Goal: Information Seeking & Learning: Learn about a topic

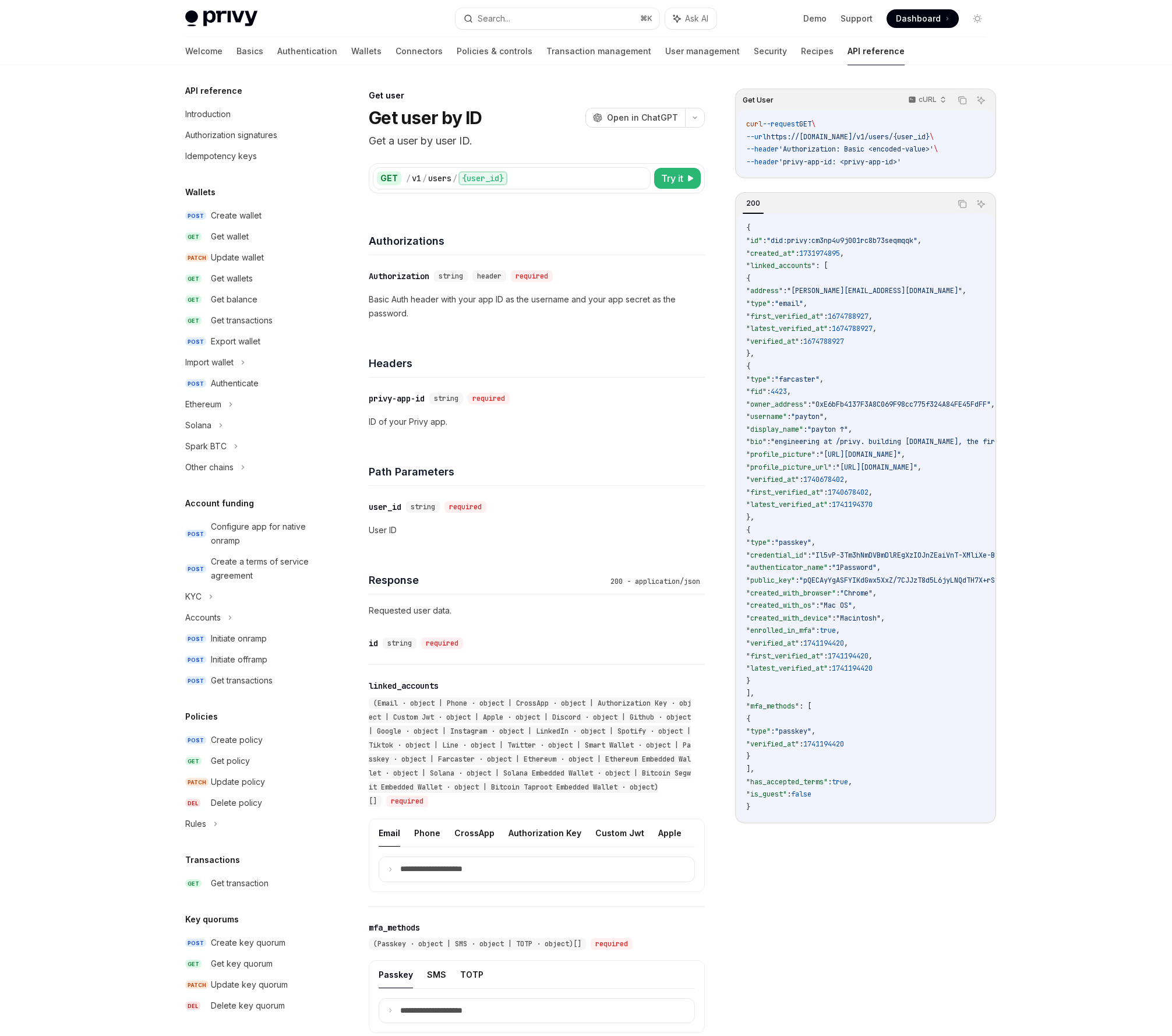
scroll to position [557, 0]
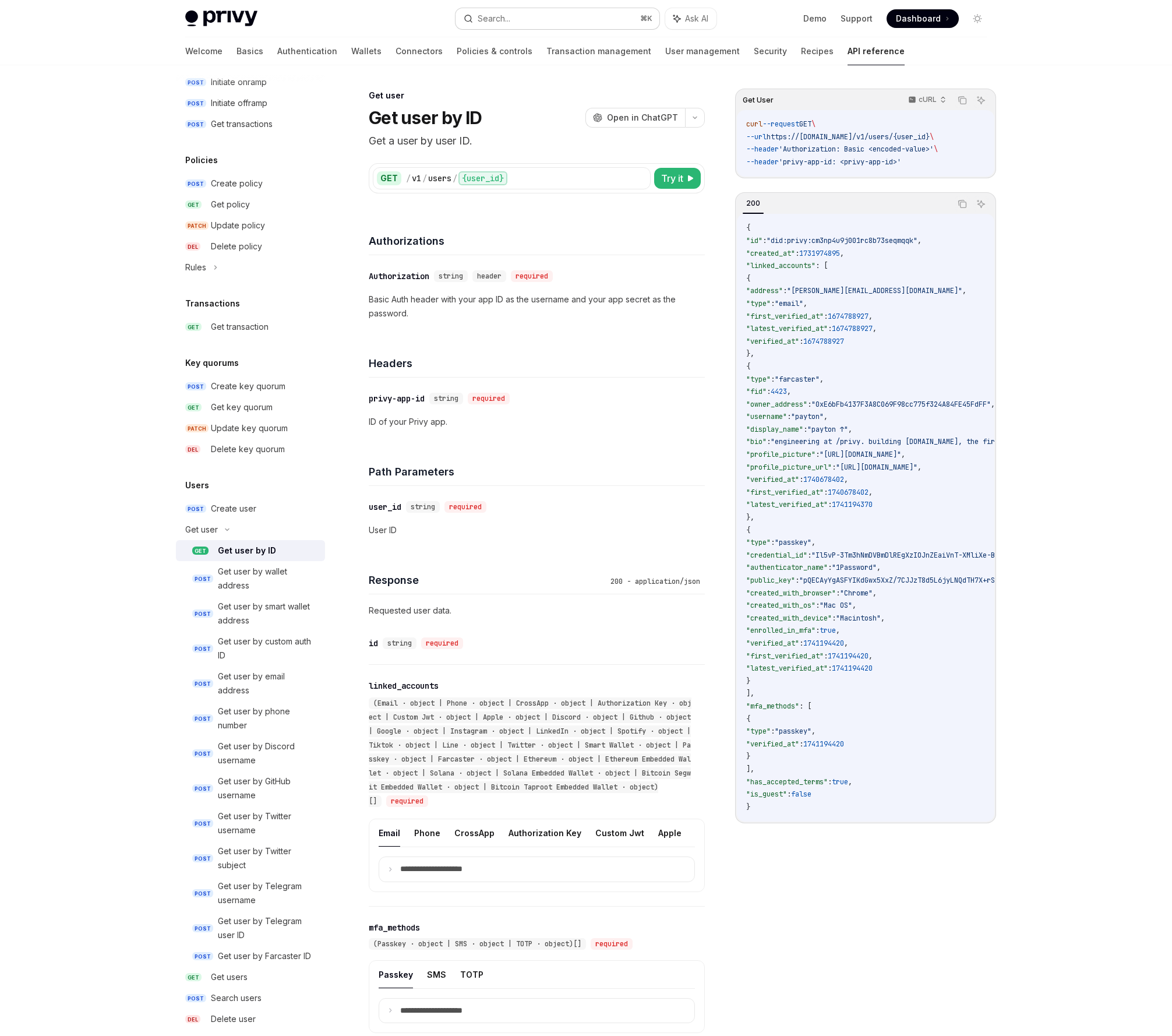
click at [569, 10] on button "Search... ⌘ K" at bounding box center [558, 18] width 204 height 21
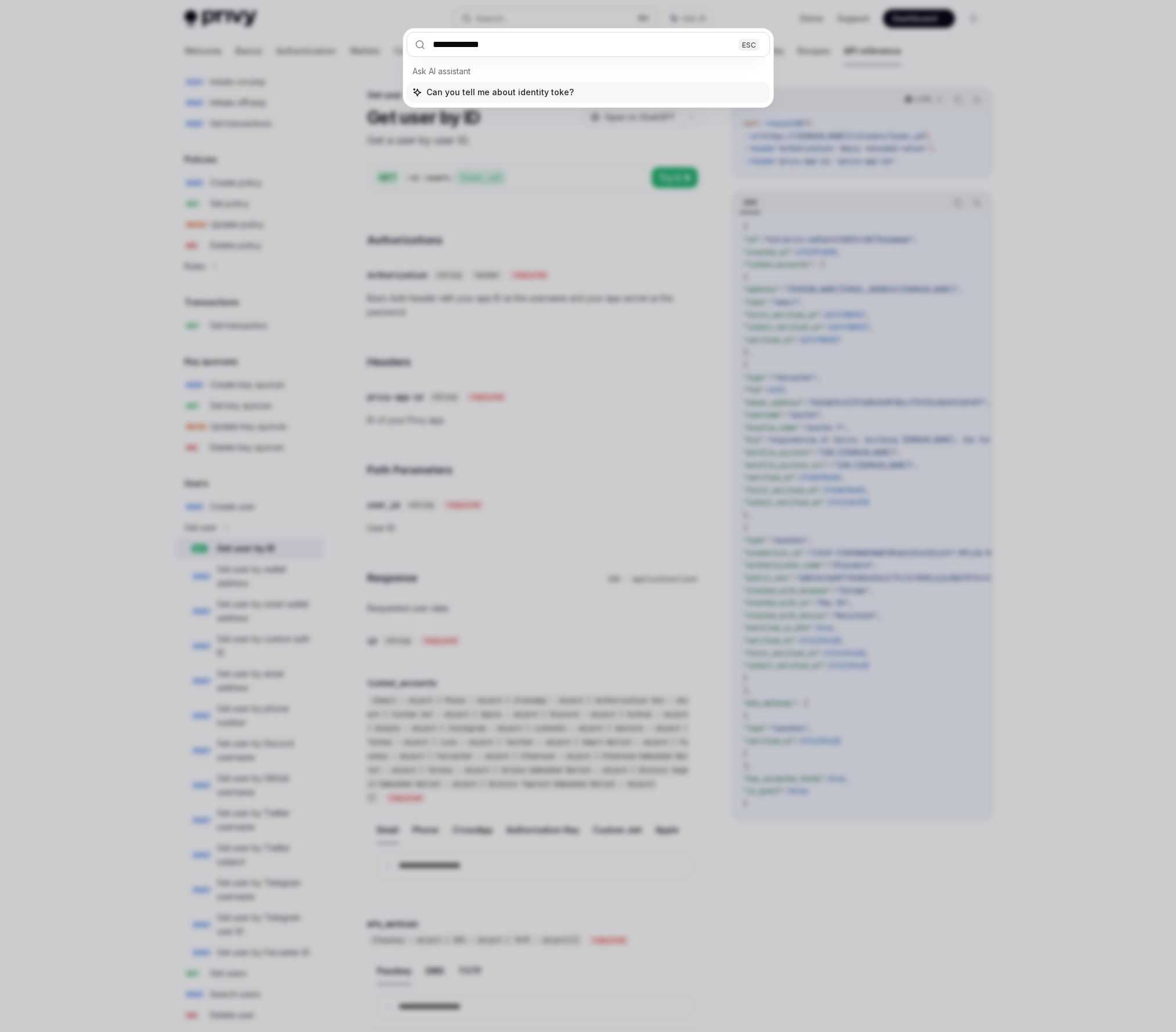
type input "**********"
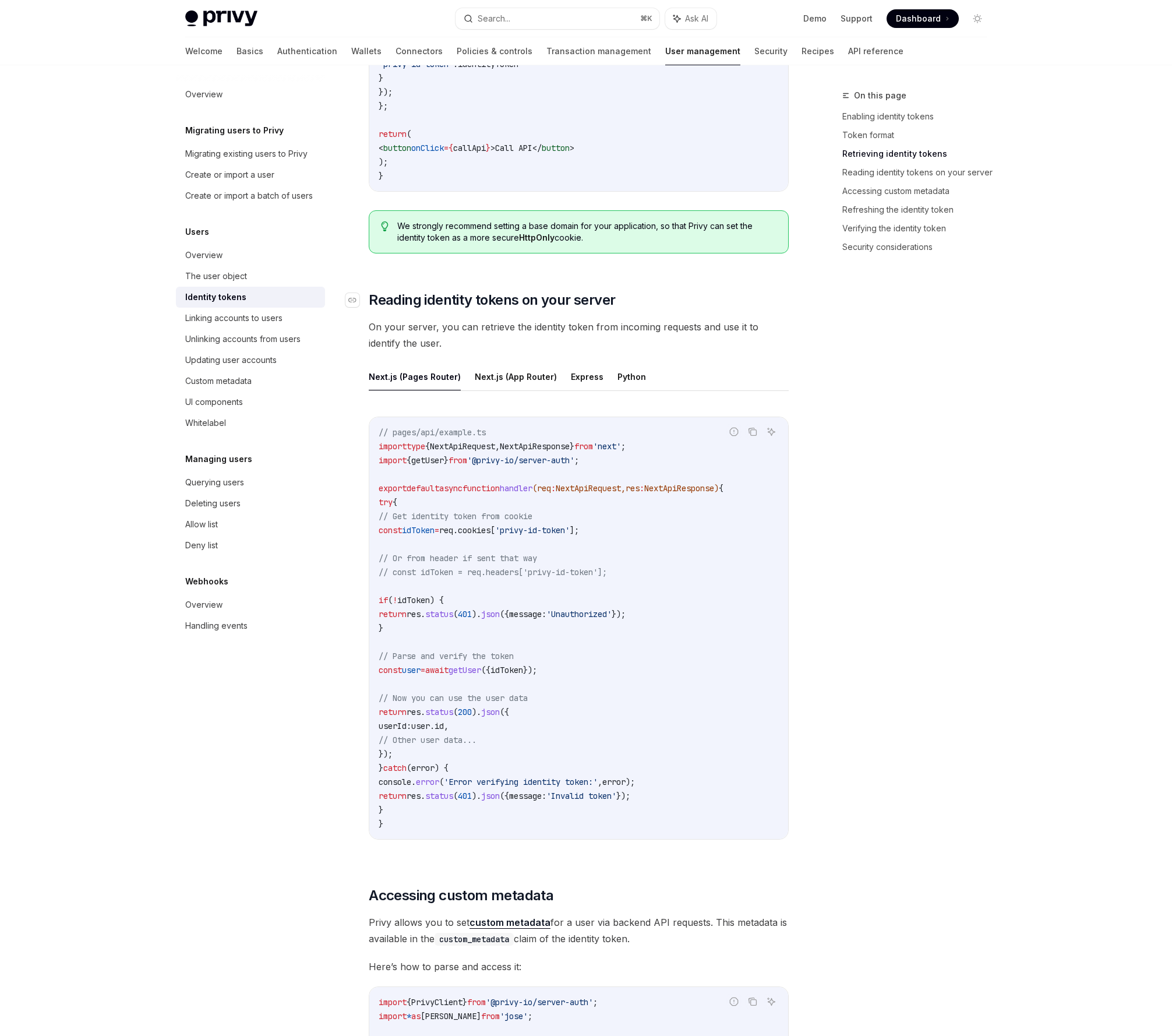
scroll to position [1337, 0]
click at [357, 297] on div "Navigate to header" at bounding box center [353, 300] width 14 height 14
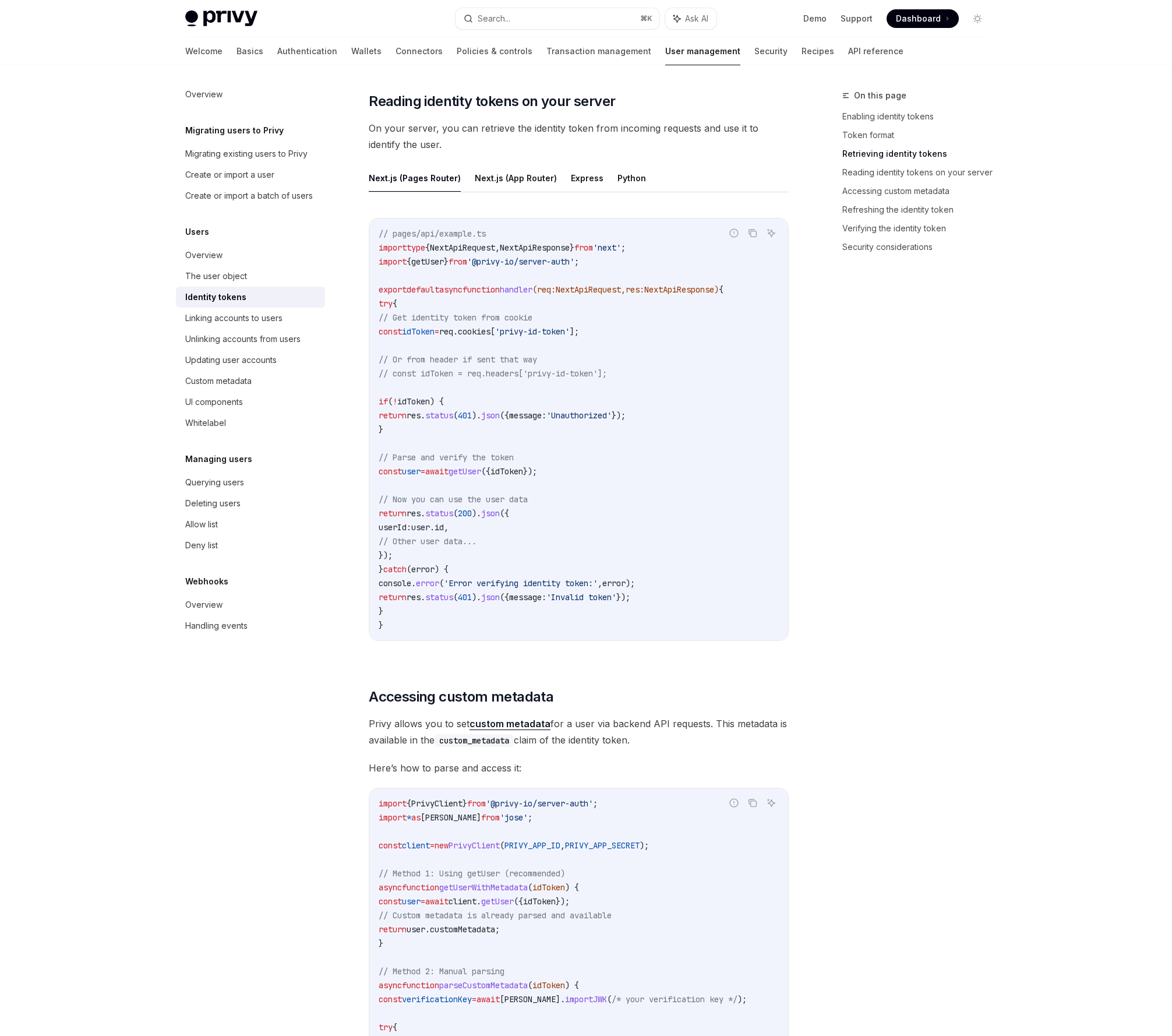
scroll to position [1537, 0]
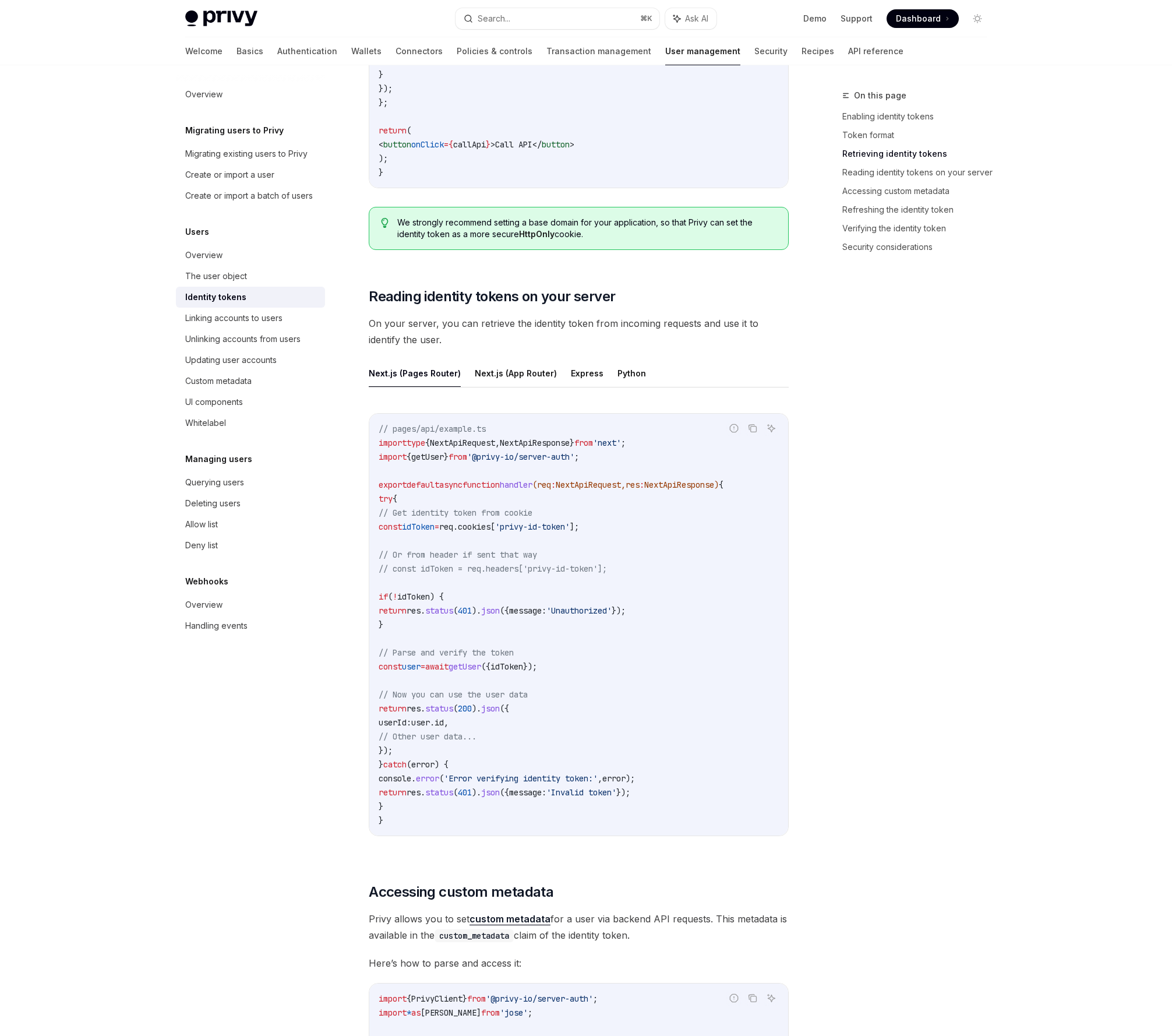
scroll to position [1337, 0]
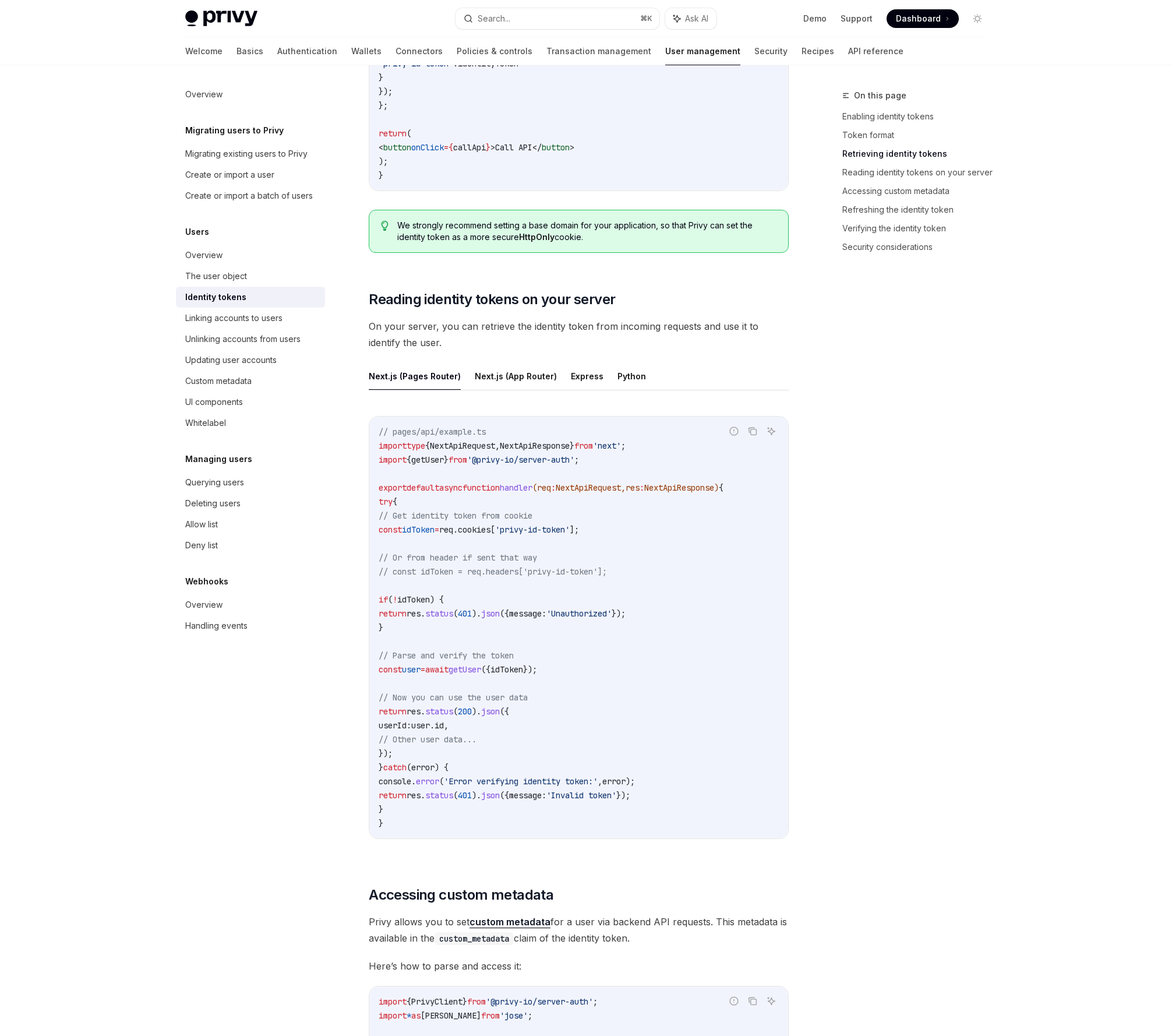
type textarea "*"
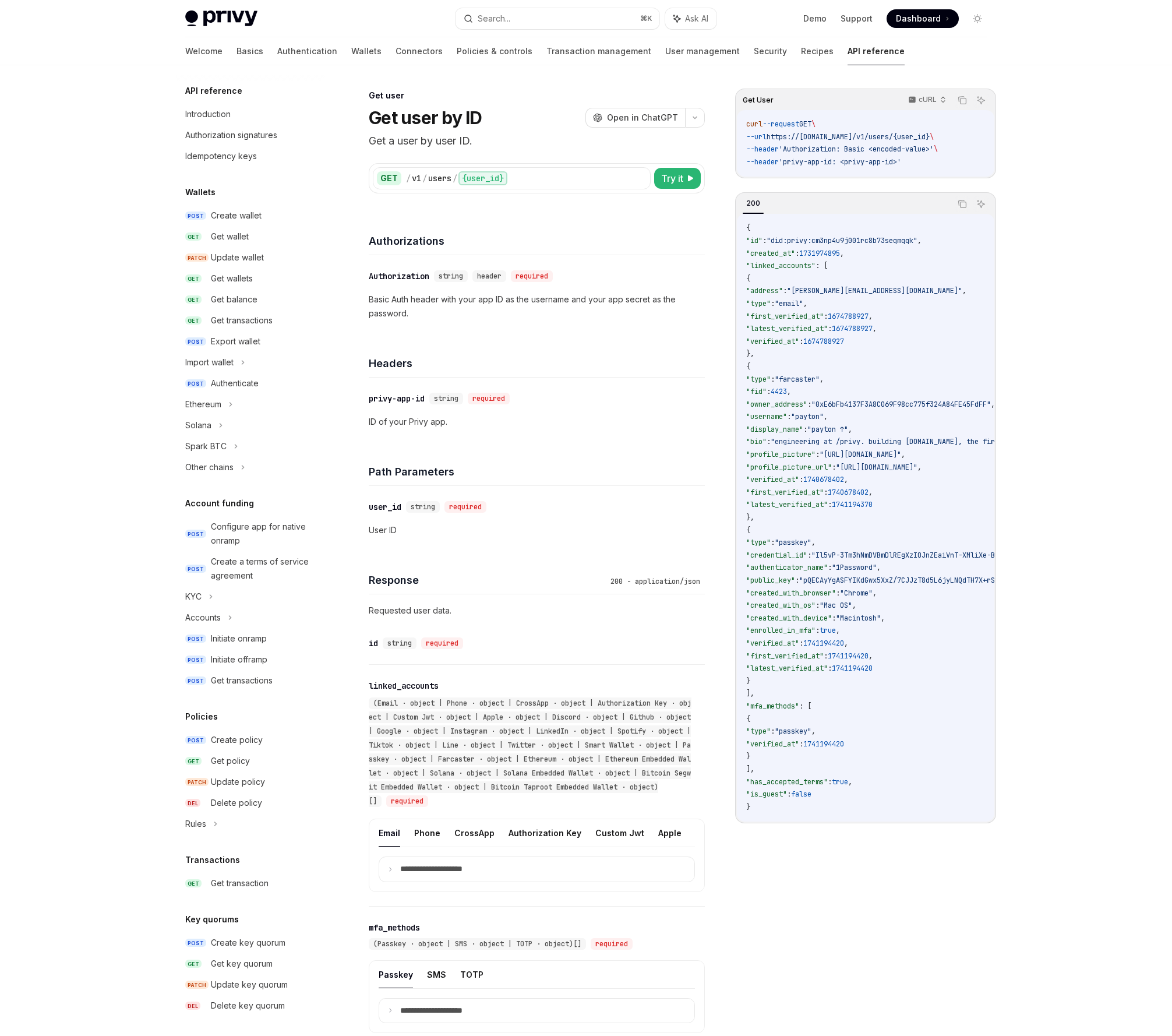
scroll to position [557, 0]
